Goal: Information Seeking & Learning: Learn about a topic

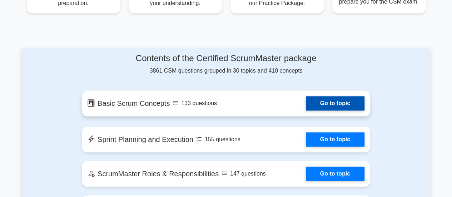
scroll to position [340, 0]
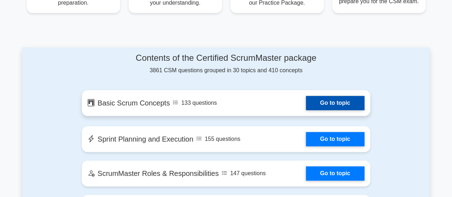
click at [331, 108] on link "Go to topic" at bounding box center [335, 103] width 59 height 14
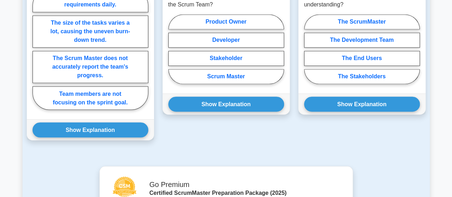
scroll to position [520, 0]
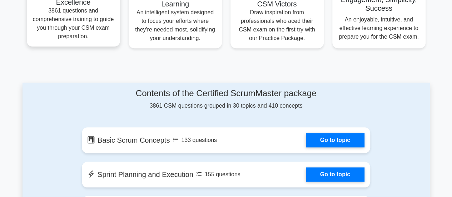
scroll to position [305, 0]
